Goal: Transaction & Acquisition: Purchase product/service

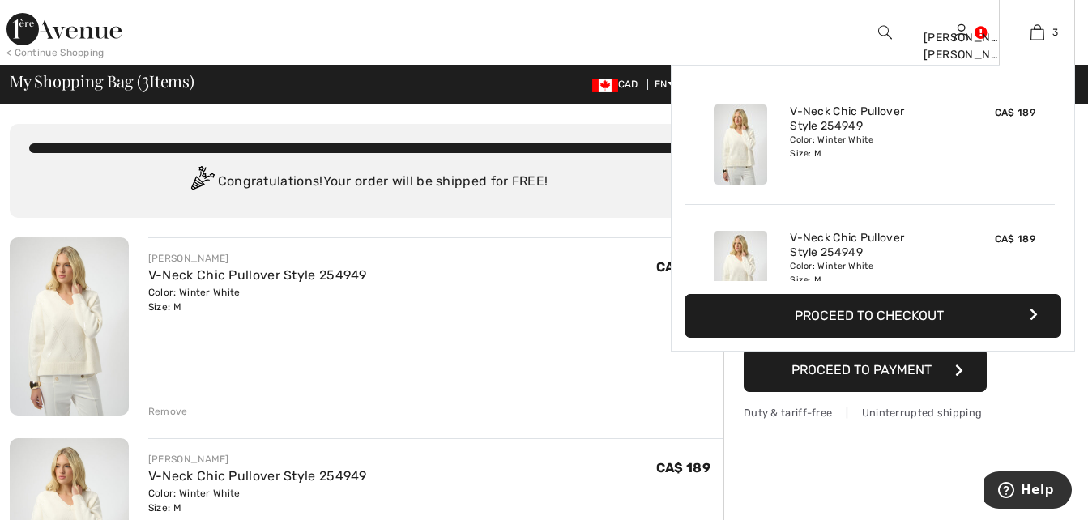
click at [905, 164] on div "V-Neck Chic Pullover Style 254949 Color: Winter White Size: M" at bounding box center [869, 144] width 173 height 93
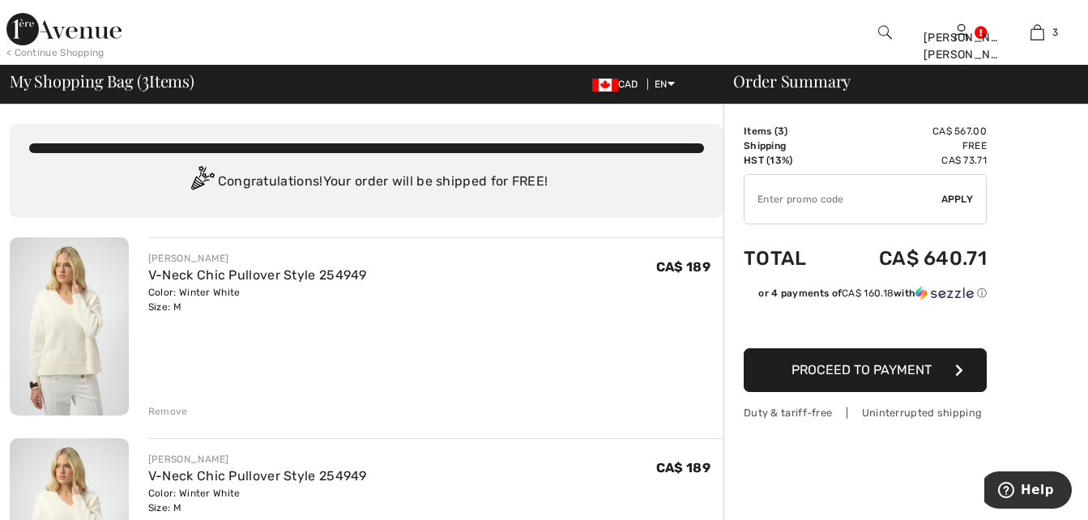
click at [933, 375] on button "Proceed to Payment" at bounding box center [865, 370] width 243 height 44
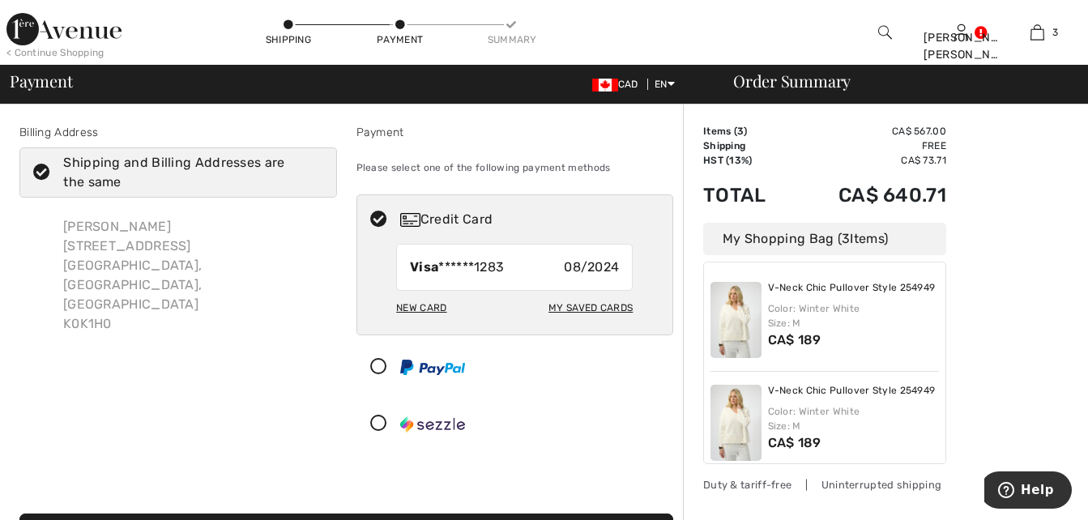
click at [725, 304] on img at bounding box center [735, 320] width 51 height 76
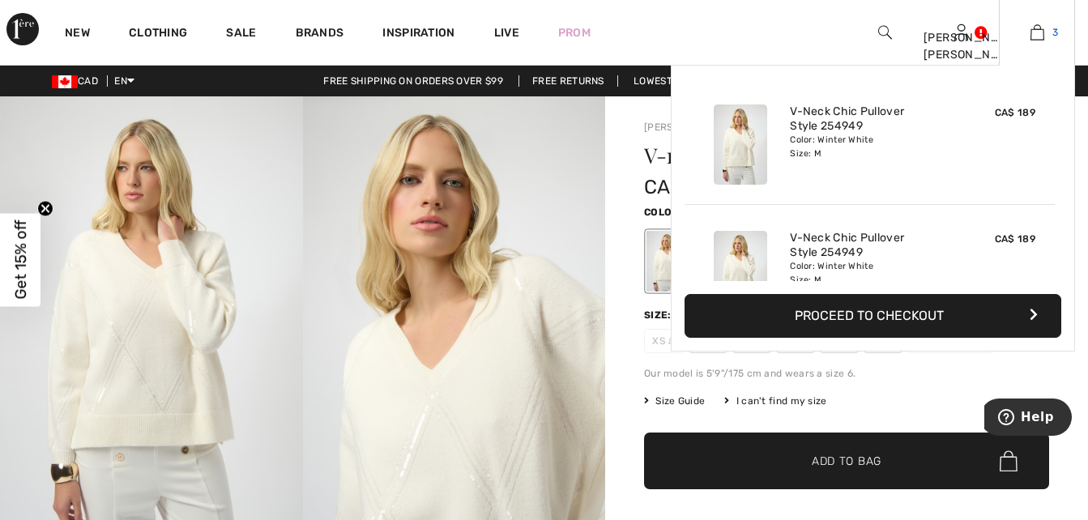
click at [1048, 31] on link "3" at bounding box center [1037, 32] width 75 height 19
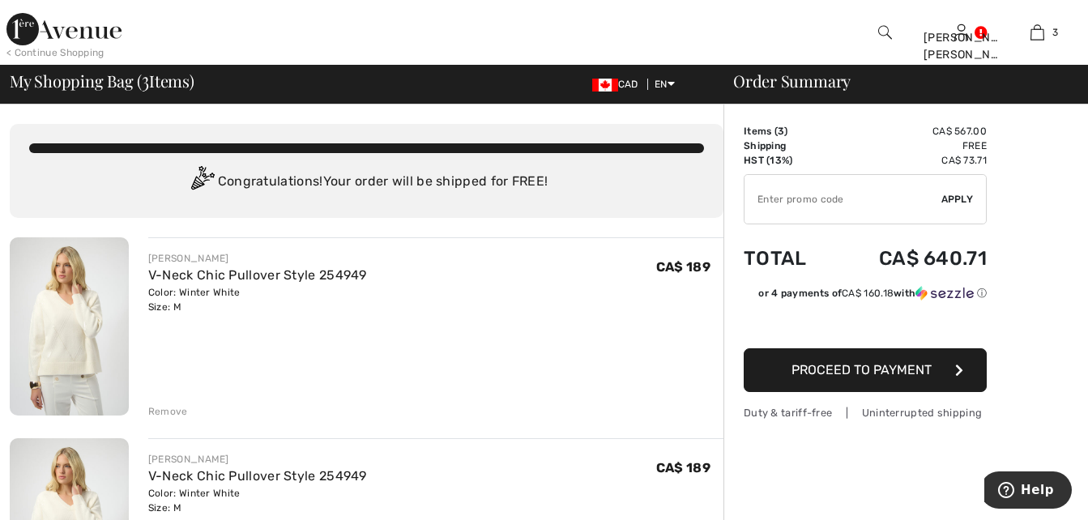
click at [168, 411] on div "Remove" at bounding box center [168, 411] width 40 height 15
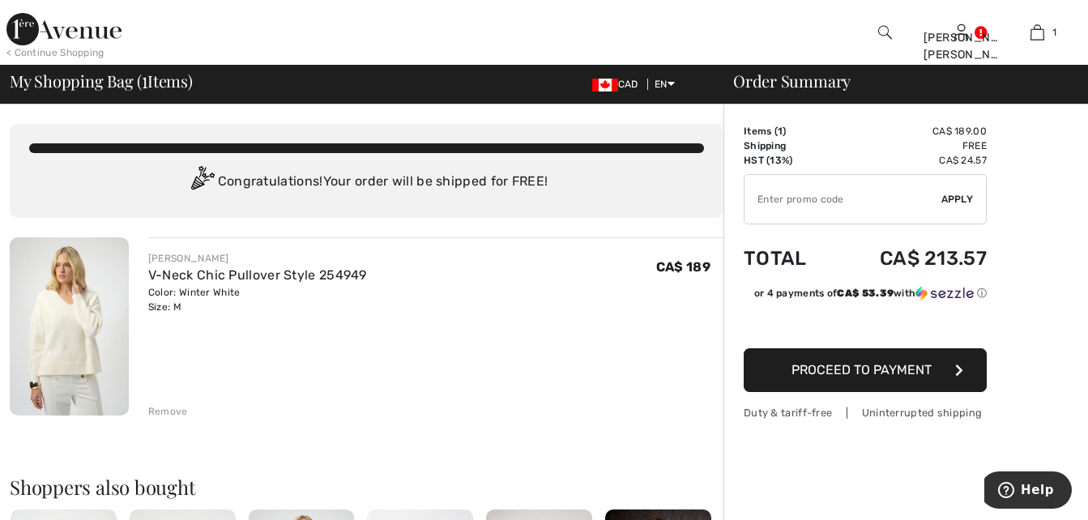
click at [846, 369] on span "Proceed to Payment" at bounding box center [861, 369] width 140 height 15
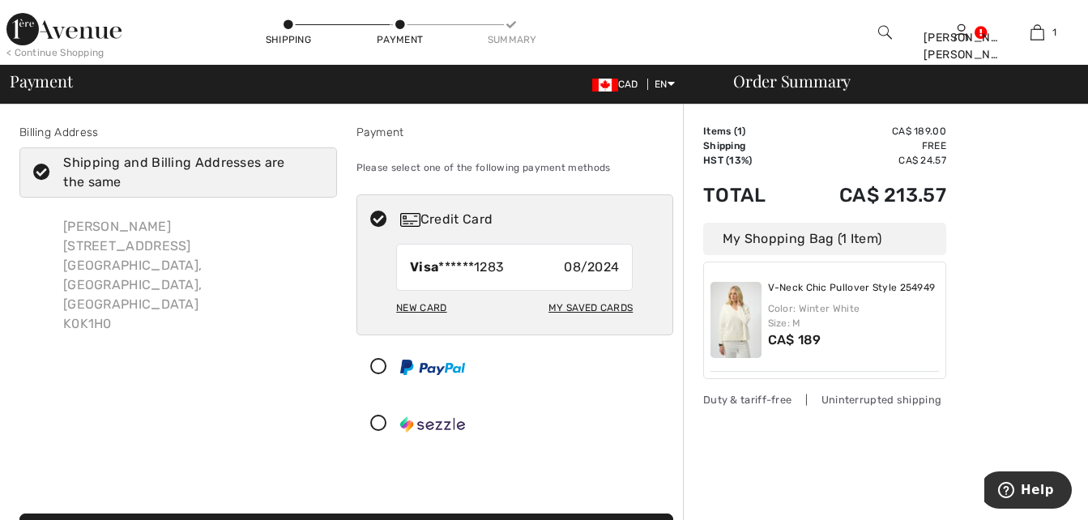
click at [587, 306] on div "My Saved Cards" at bounding box center [590, 308] width 84 height 28
radio input "true"
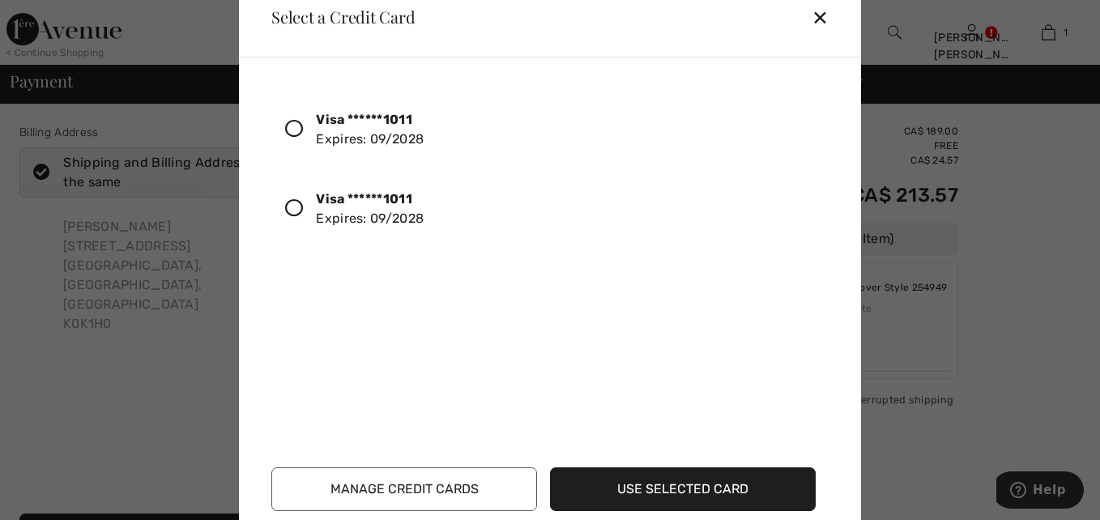
click at [295, 127] on icon at bounding box center [294, 129] width 18 height 18
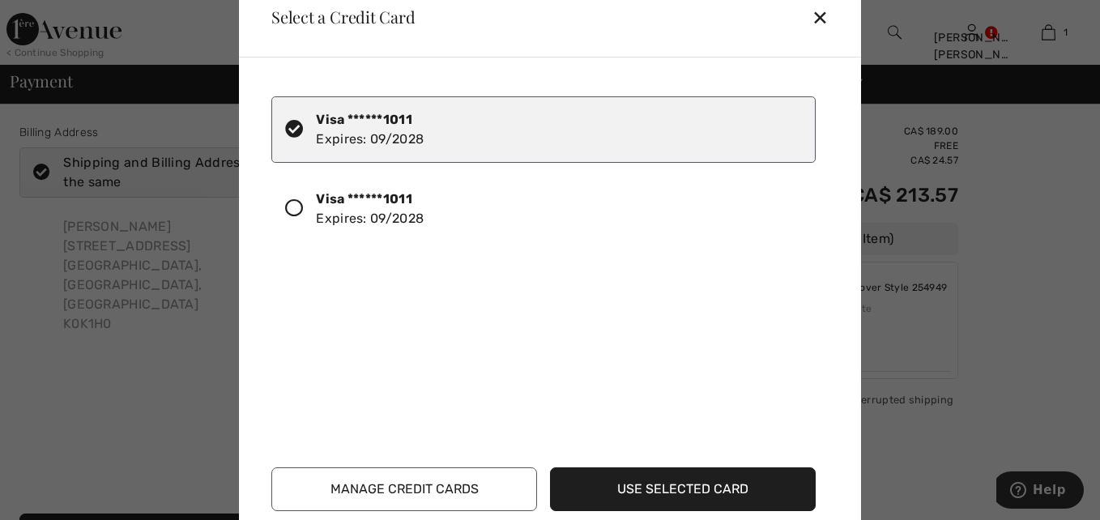
click at [667, 497] on button "Use Selected Card" at bounding box center [683, 489] width 266 height 44
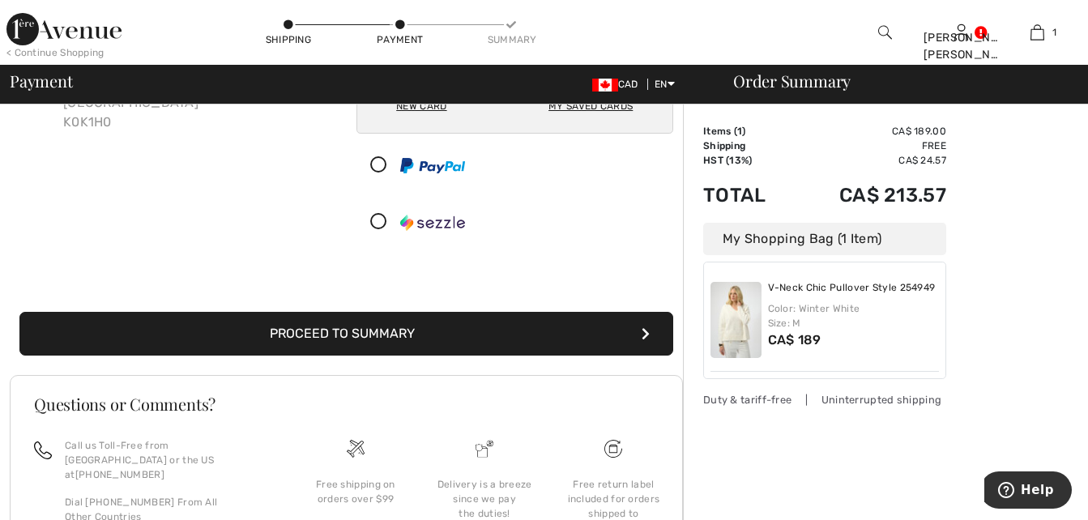
scroll to position [211, 0]
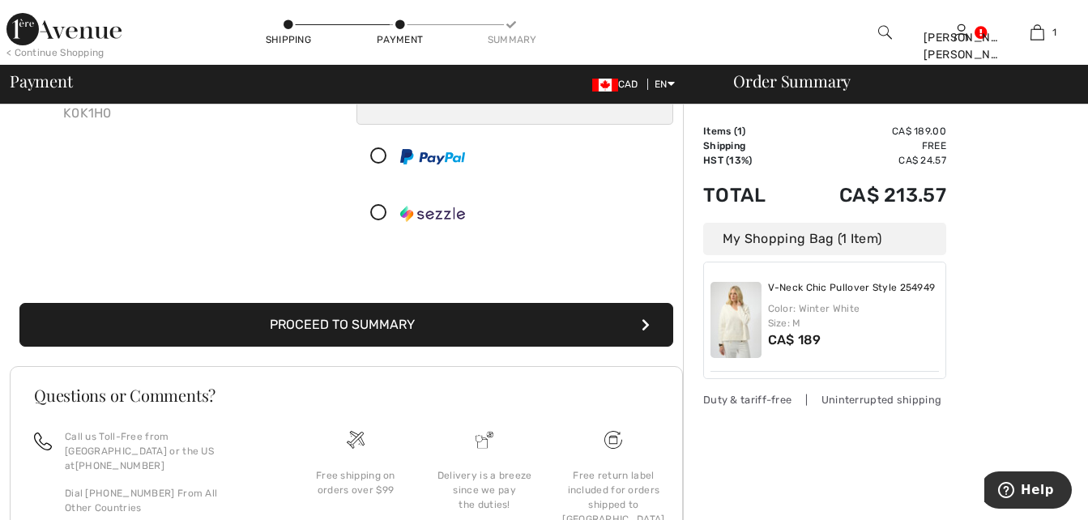
click at [386, 322] on button "Proceed to Summary" at bounding box center [346, 325] width 654 height 44
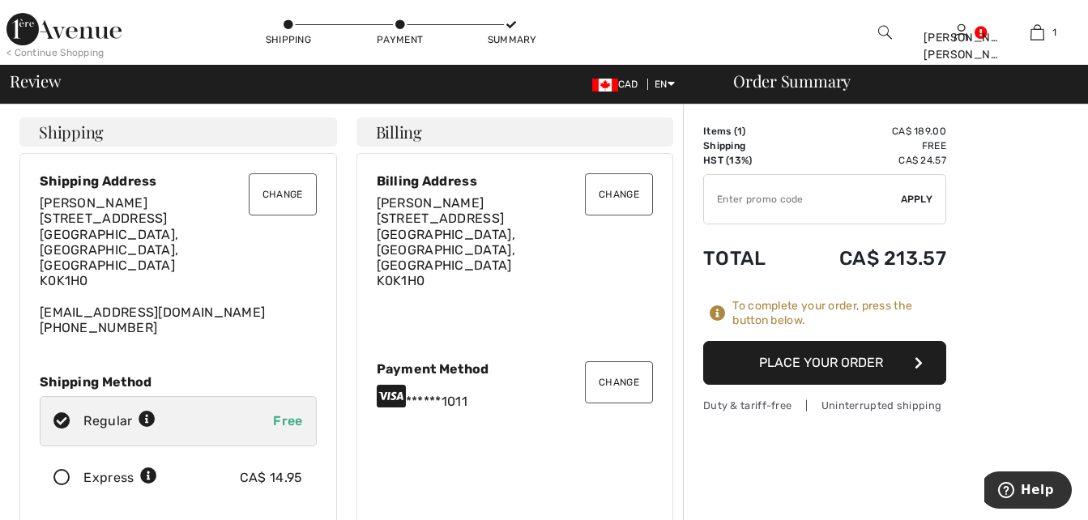
click at [853, 359] on button "Place Your Order" at bounding box center [824, 363] width 243 height 44
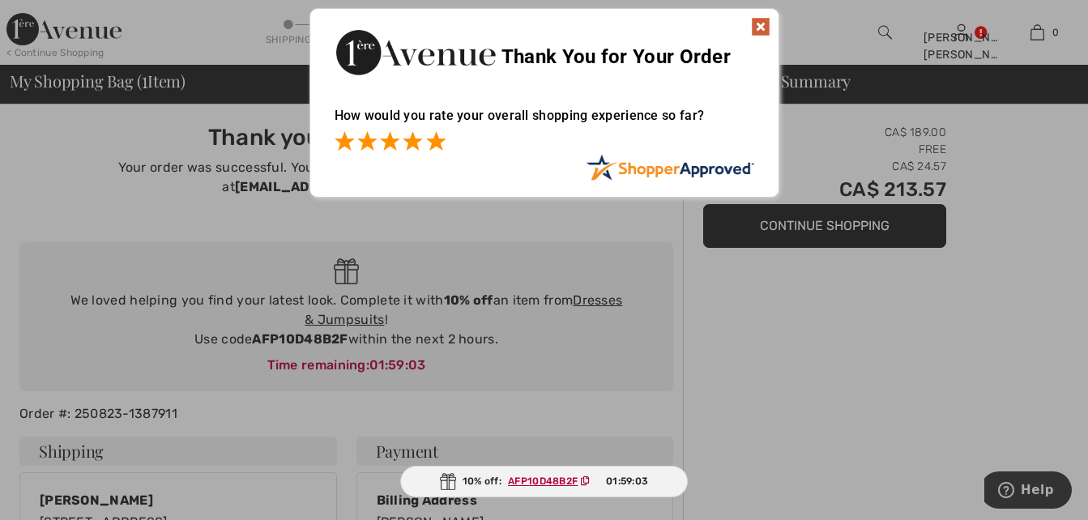
click at [438, 140] on span at bounding box center [435, 140] width 19 height 19
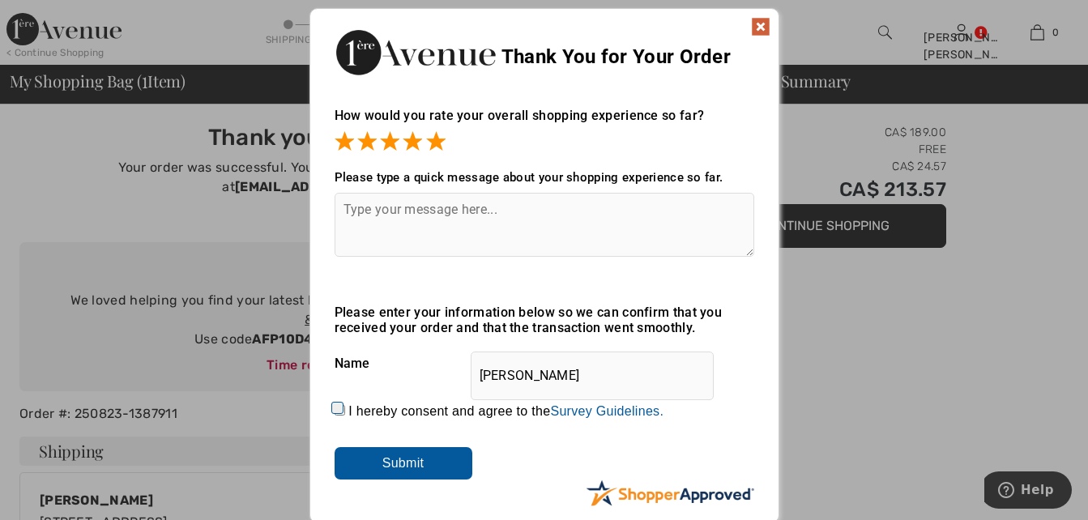
click at [335, 408] on input "I hereby consent and agree to the By submitting a review, you grant permission …" at bounding box center [340, 410] width 11 height 11
checkbox input "true"
click at [405, 458] on input "Submit" at bounding box center [404, 463] width 138 height 32
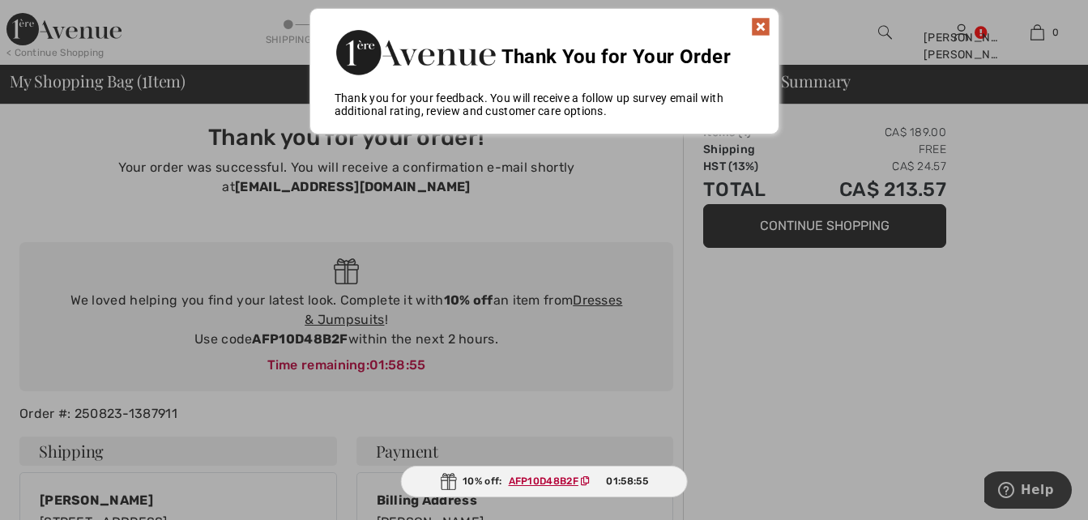
click at [756, 22] on img at bounding box center [760, 26] width 19 height 19
